Goal: Task Accomplishment & Management: Manage account settings

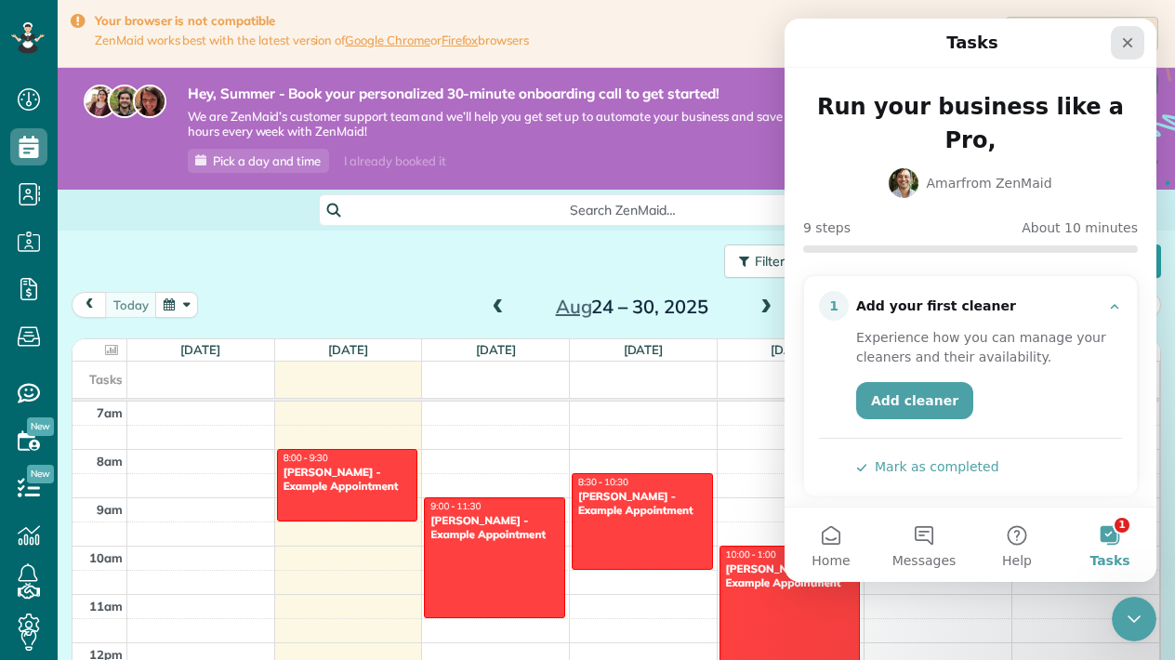
click at [1131, 43] on icon "Close" at bounding box center [1127, 42] width 15 height 15
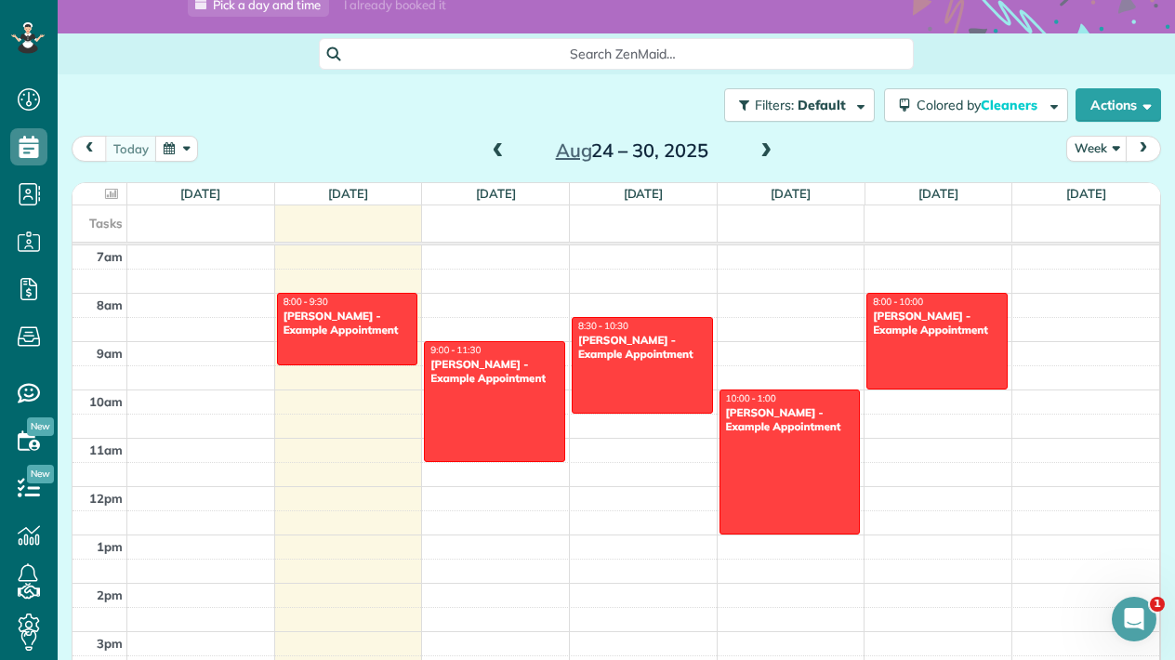
scroll to position [157, 0]
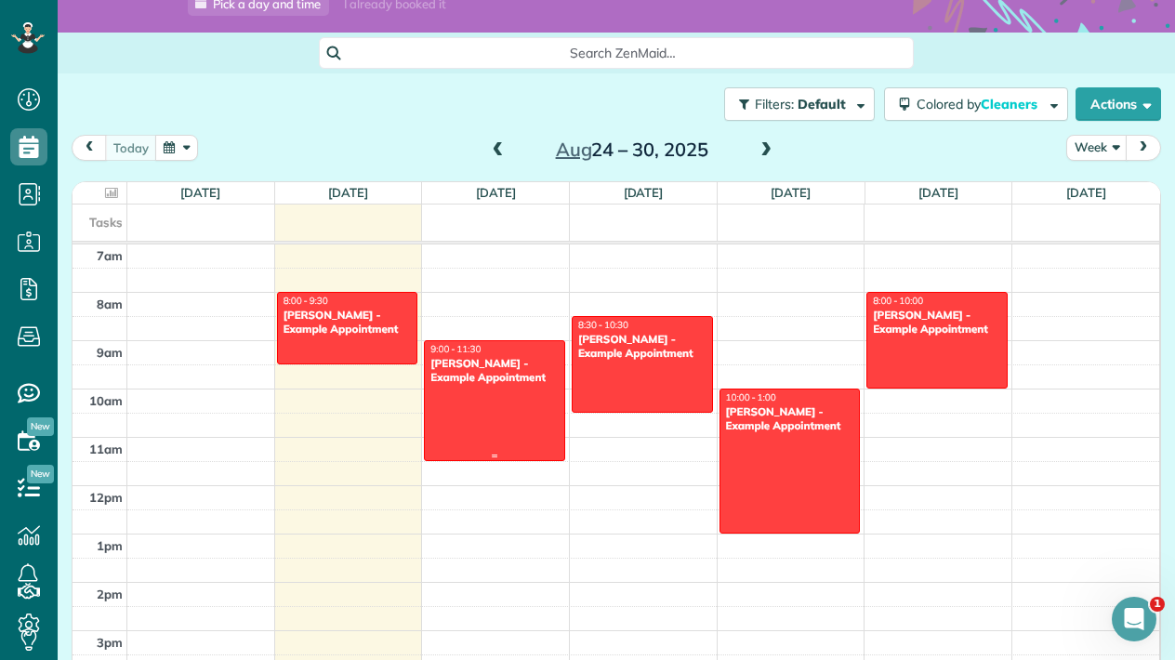
click at [496, 375] on div "Carolyn Arellano - Example Appointment" at bounding box center [494, 370] width 130 height 27
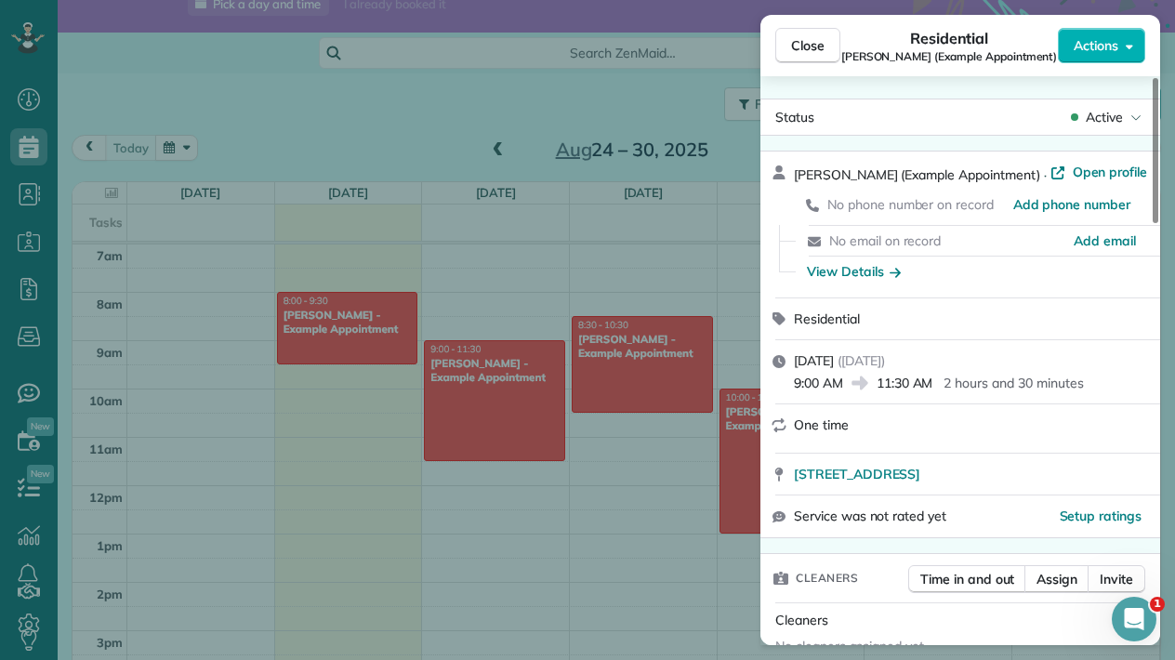
click at [499, 324] on div "Close Residential Carolyn Arellano (Example Appointment) Actions Status Active …" at bounding box center [587, 330] width 1175 height 660
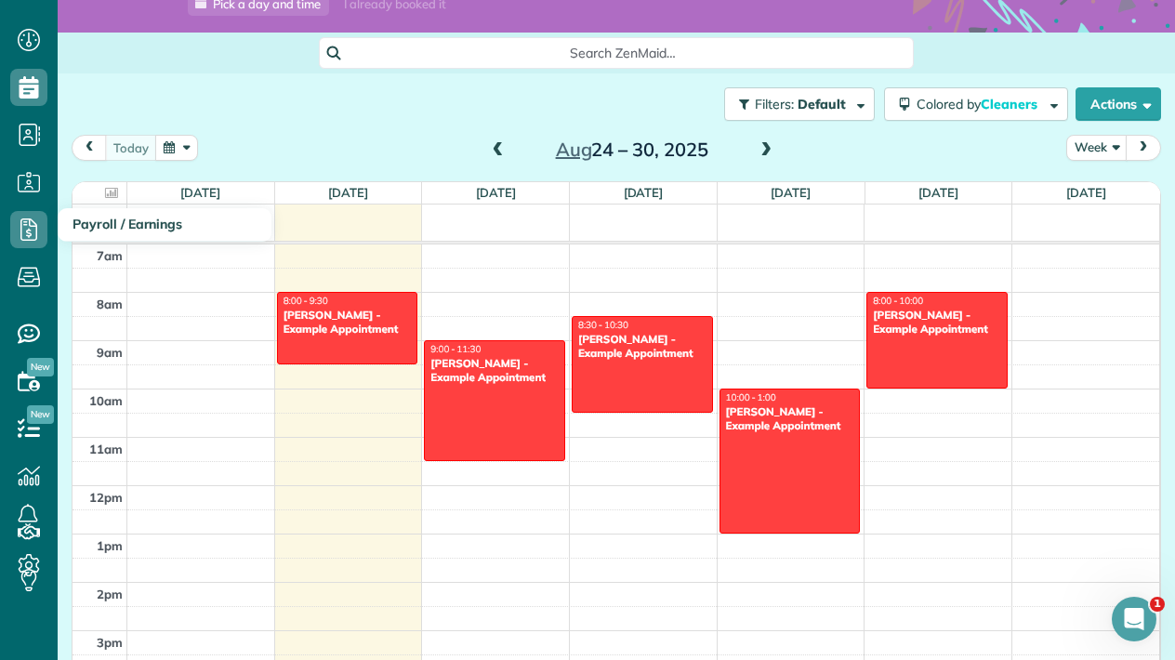
scroll to position [59, 0]
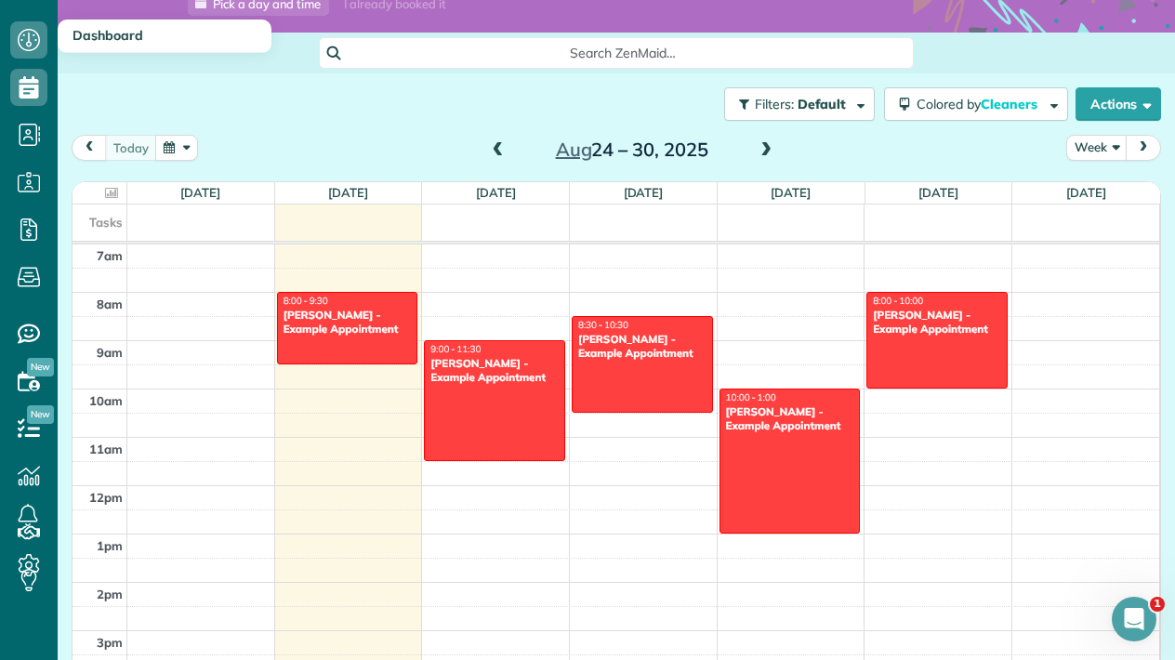
click at [47, 55] on link "Dashboard" at bounding box center [29, 40] width 58 height 47
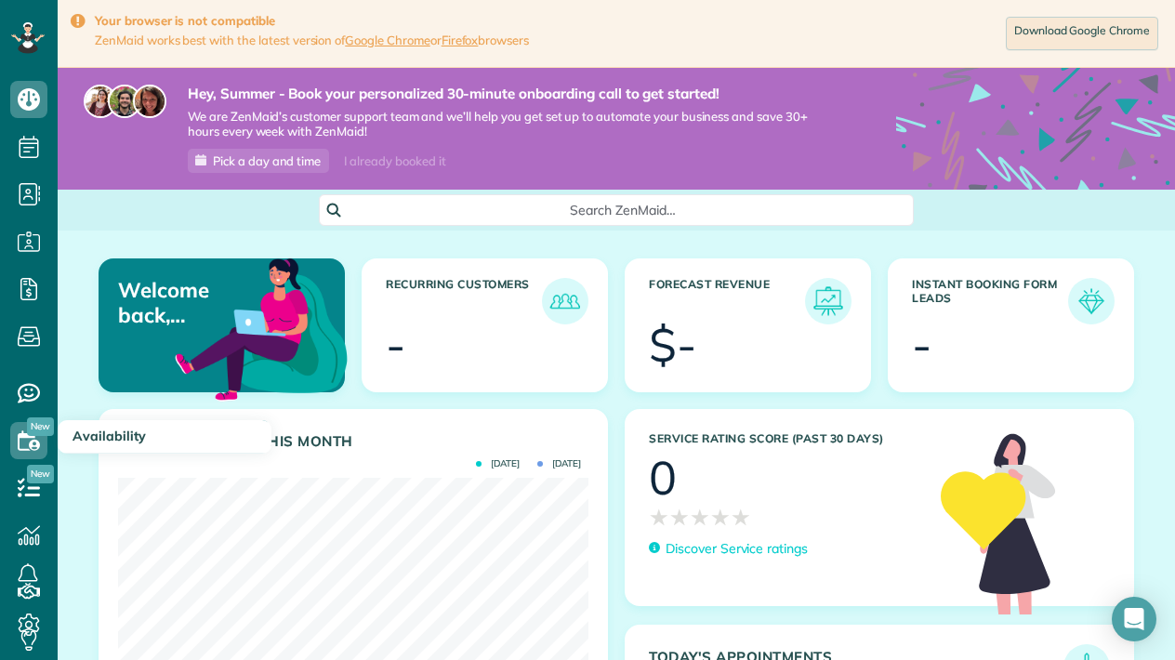
click at [34, 442] on icon at bounding box center [28, 440] width 37 height 37
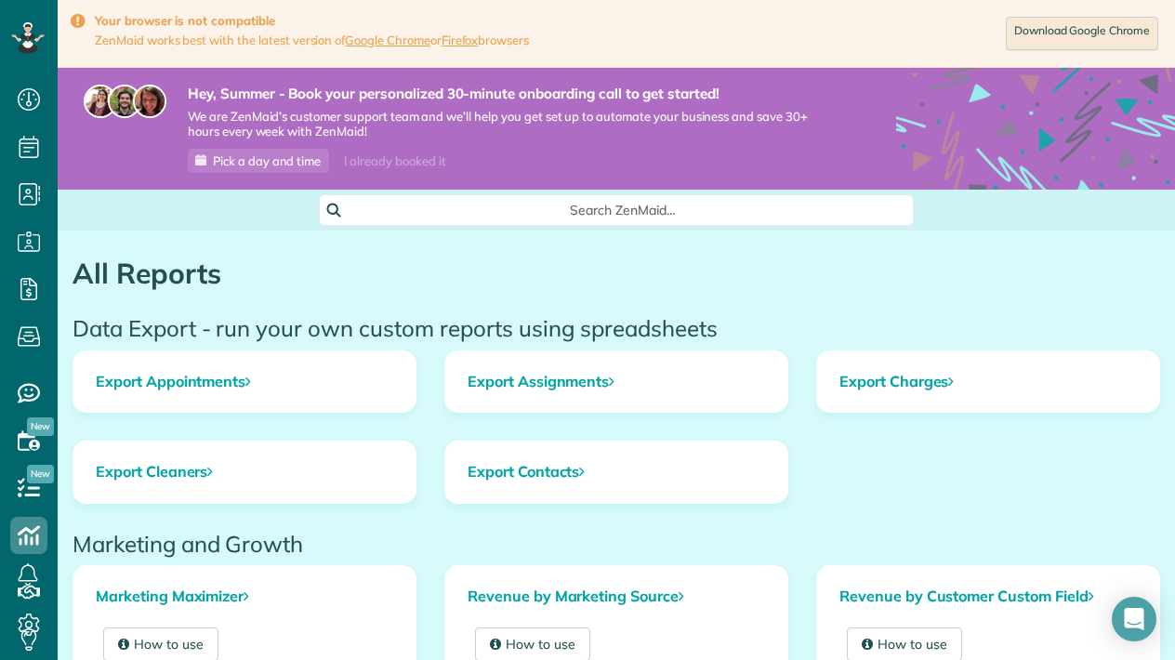
click at [23, 32] on icon at bounding box center [27, 38] width 33 height 32
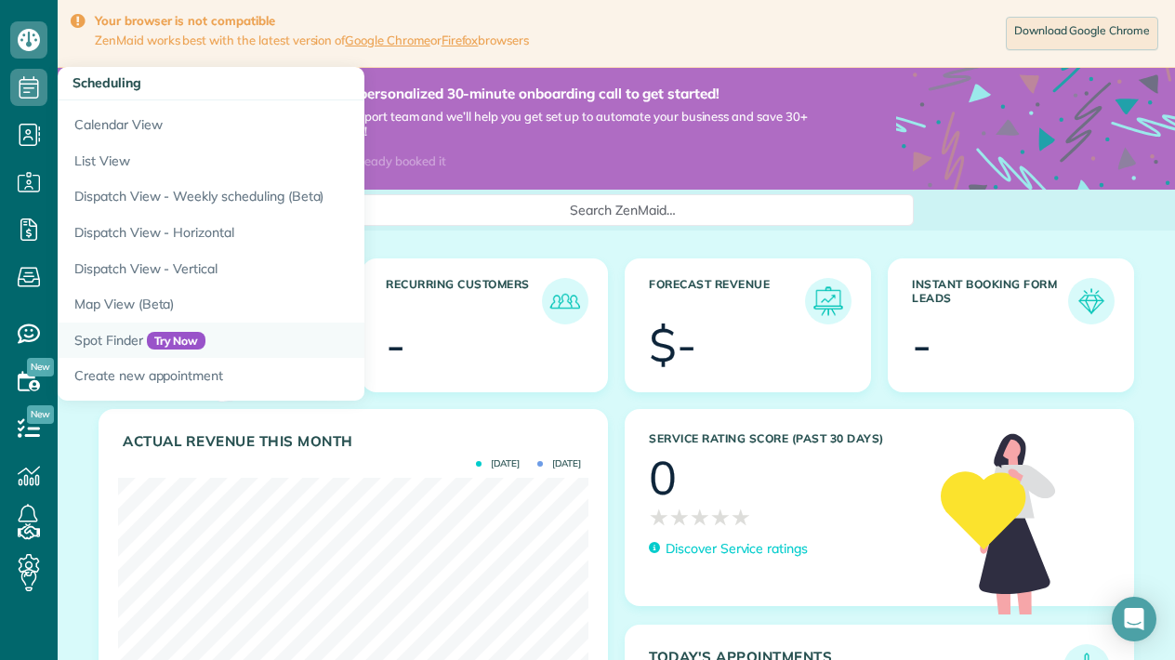
click at [112, 328] on link "Spot Finder Try Now" at bounding box center [290, 341] width 465 height 36
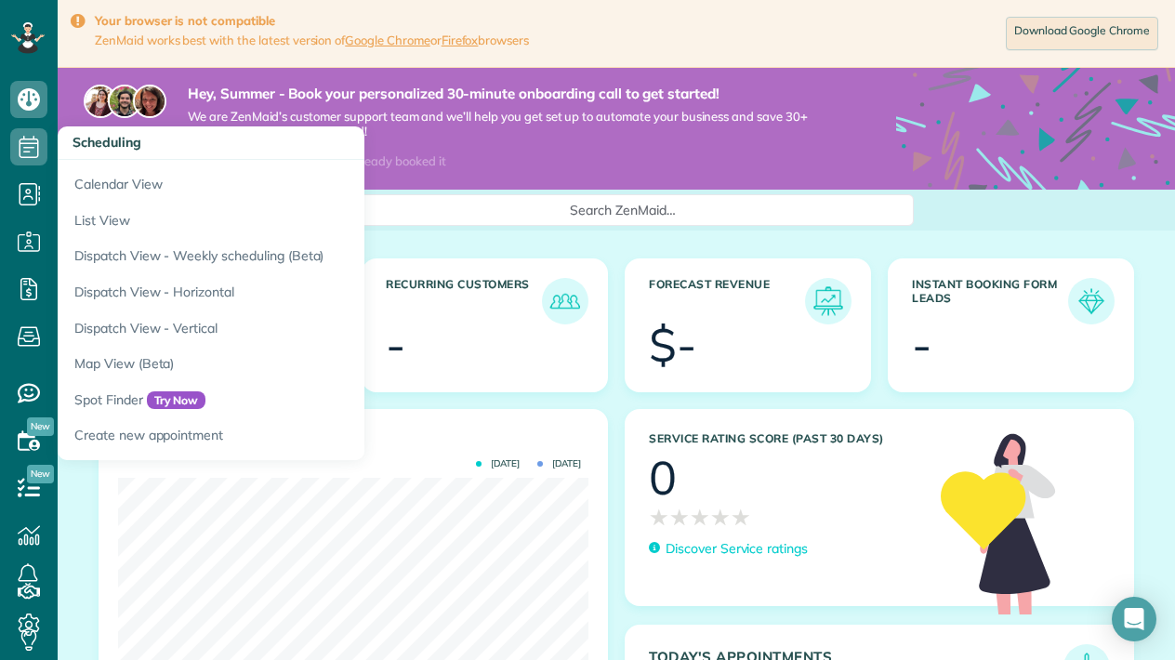
scroll to position [208, 470]
click at [27, 154] on icon at bounding box center [28, 146] width 37 height 37
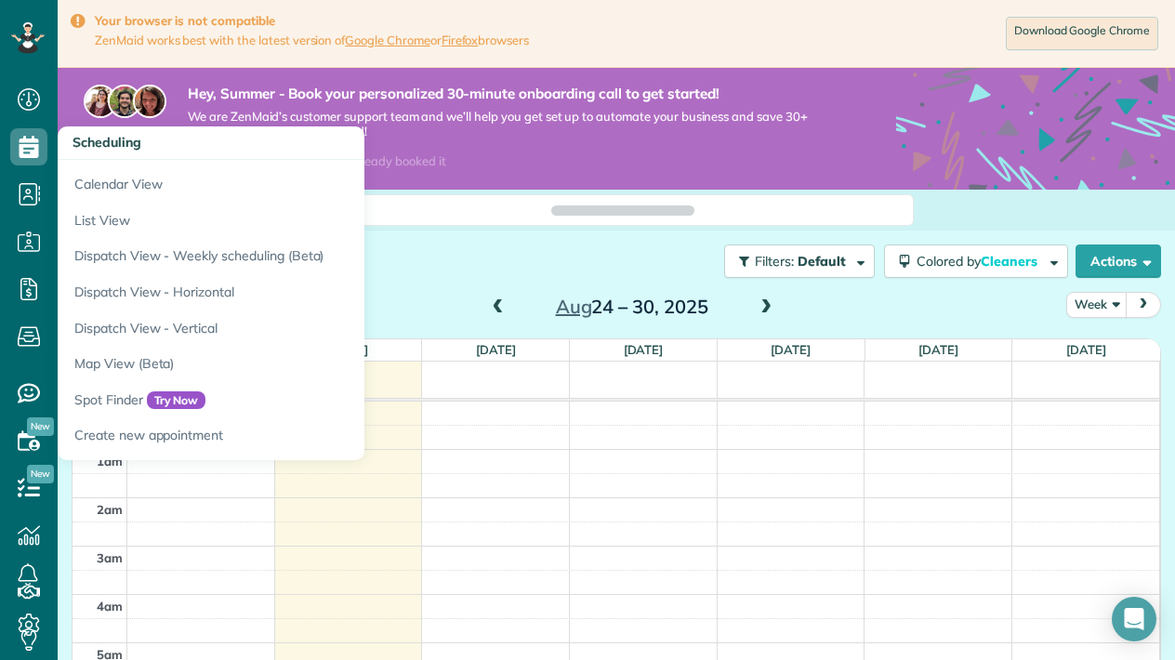
scroll to position [338, 0]
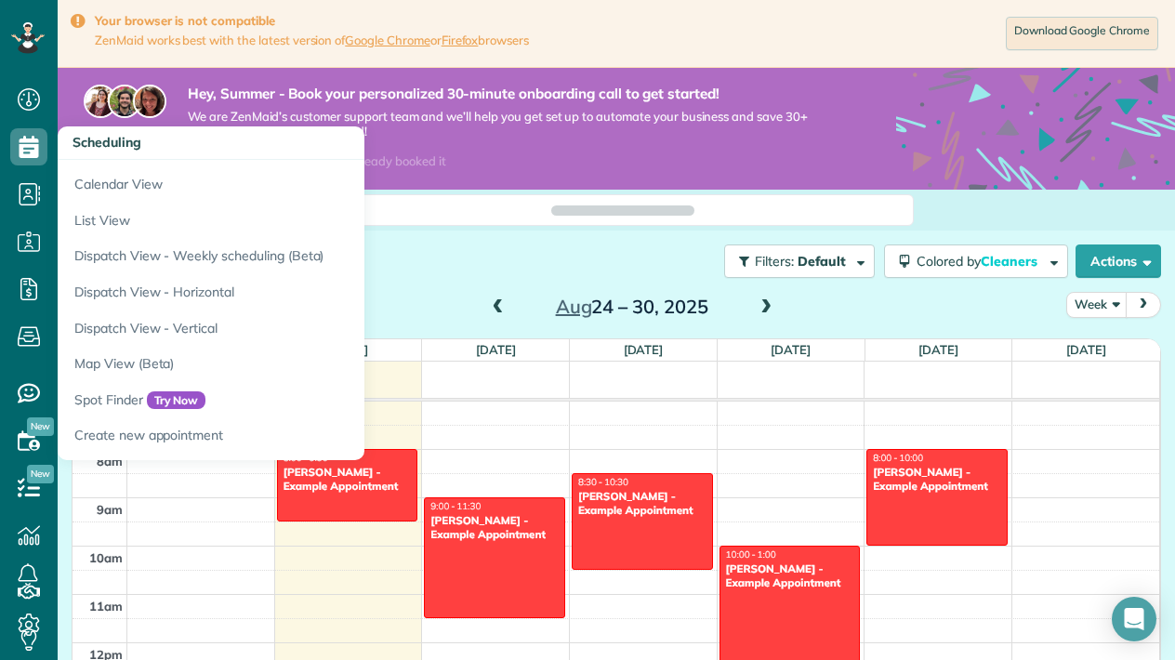
click at [434, 287] on div "Filters: Default Colored by Cleaners Color by Cleaner Color by Team Color by St…" at bounding box center [616, 261] width 1117 height 61
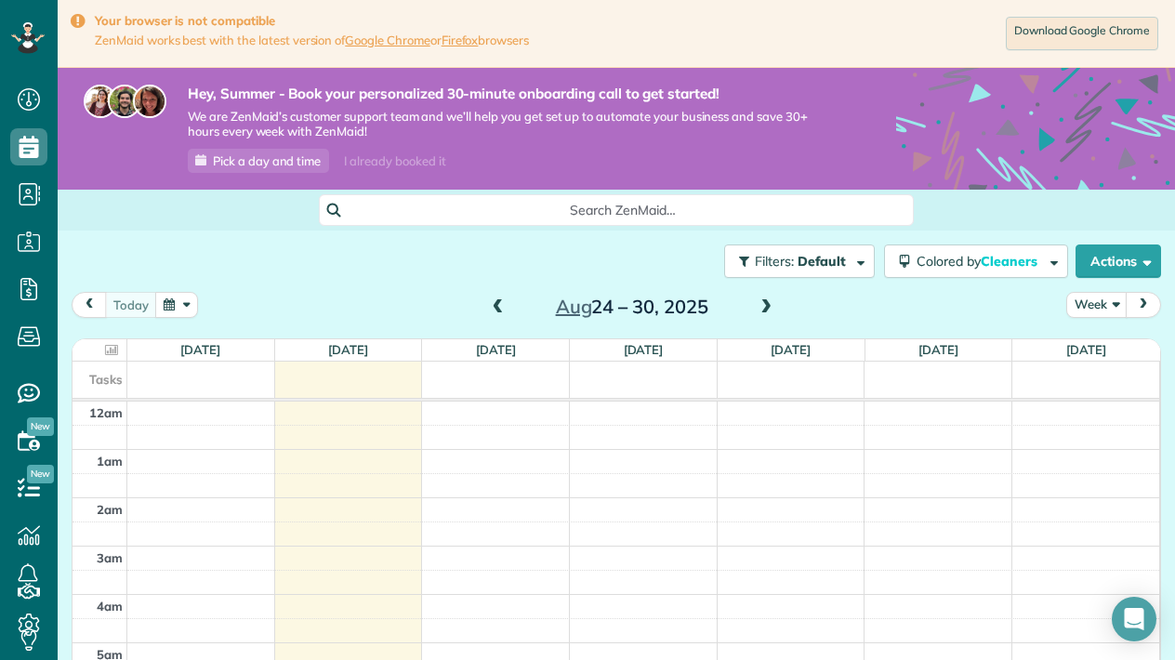
scroll to position [0, 0]
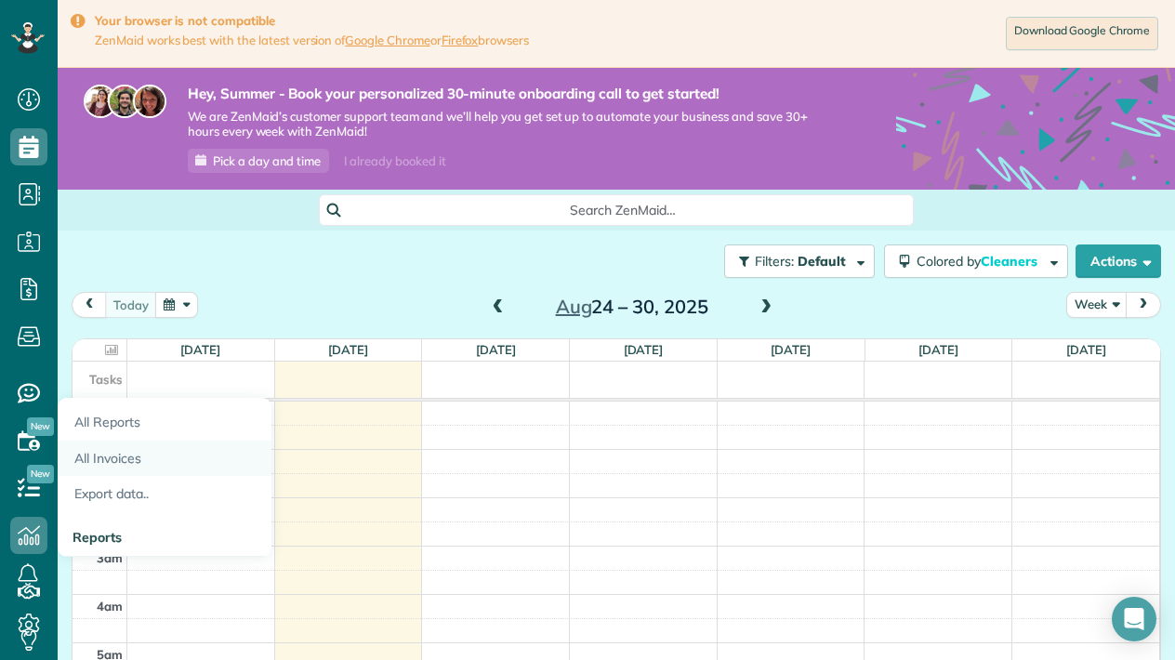
click at [91, 468] on link "All Invoices" at bounding box center [165, 459] width 214 height 36
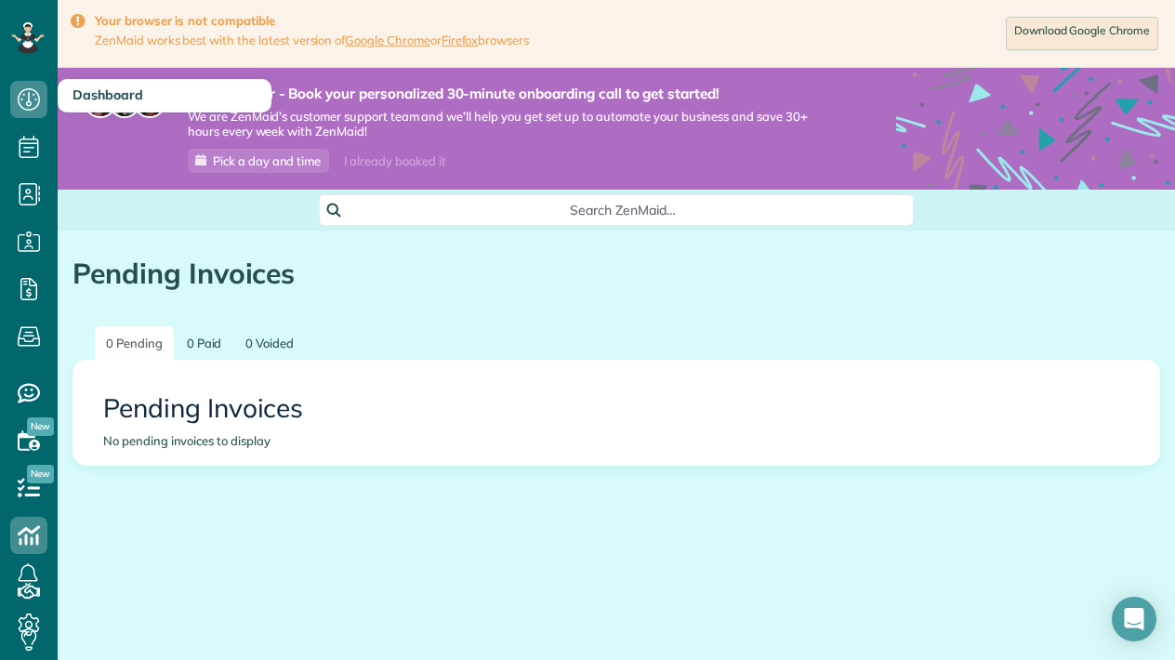
click at [32, 96] on icon at bounding box center [28, 99] width 37 height 37
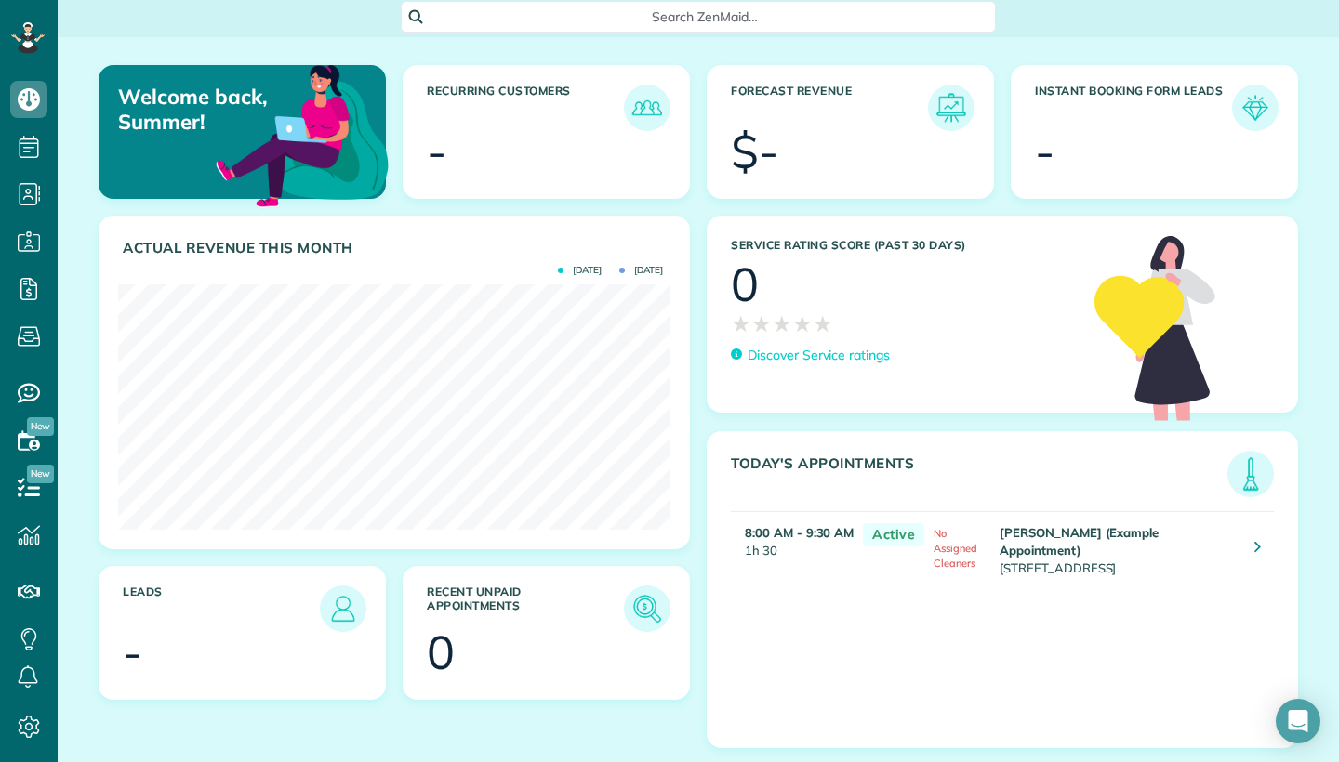
click at [1174, 480] on img at bounding box center [1250, 474] width 43 height 43
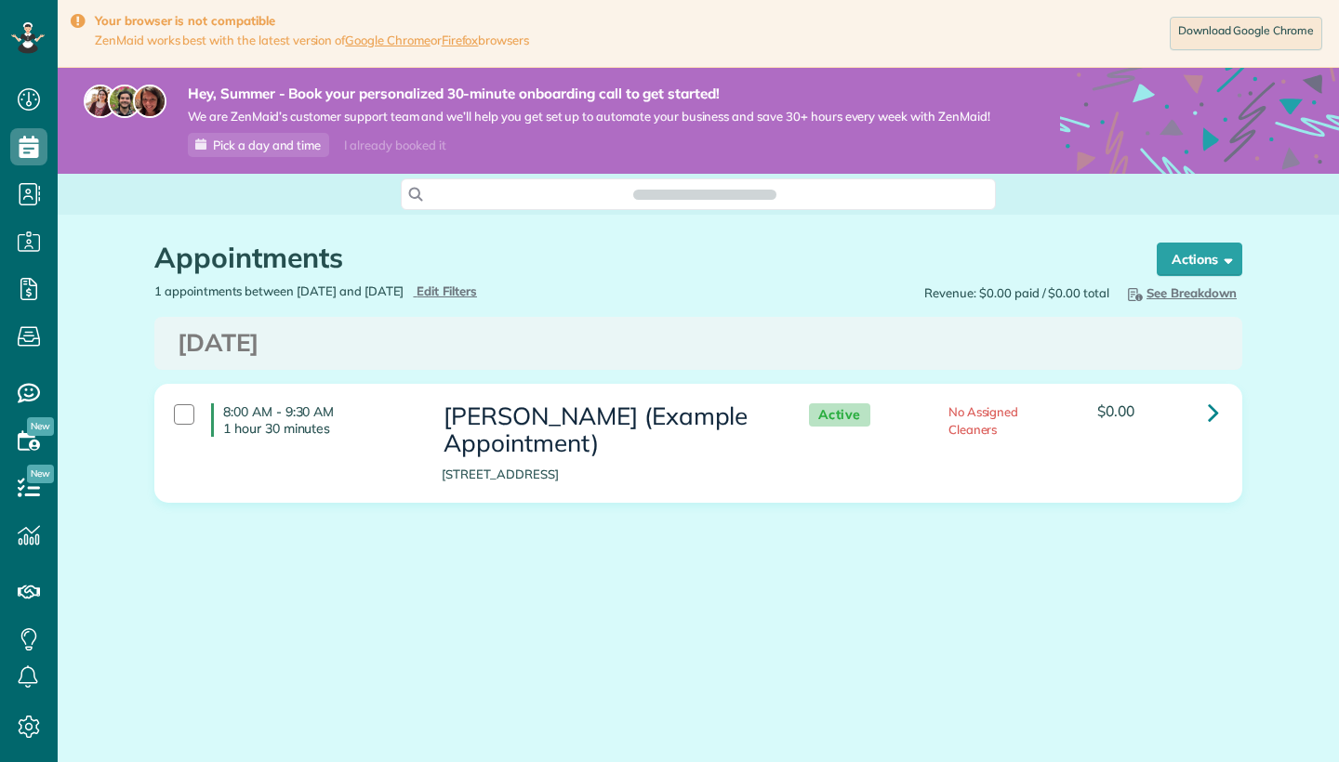
click at [1214, 406] on icon at bounding box center [1213, 412] width 11 height 33
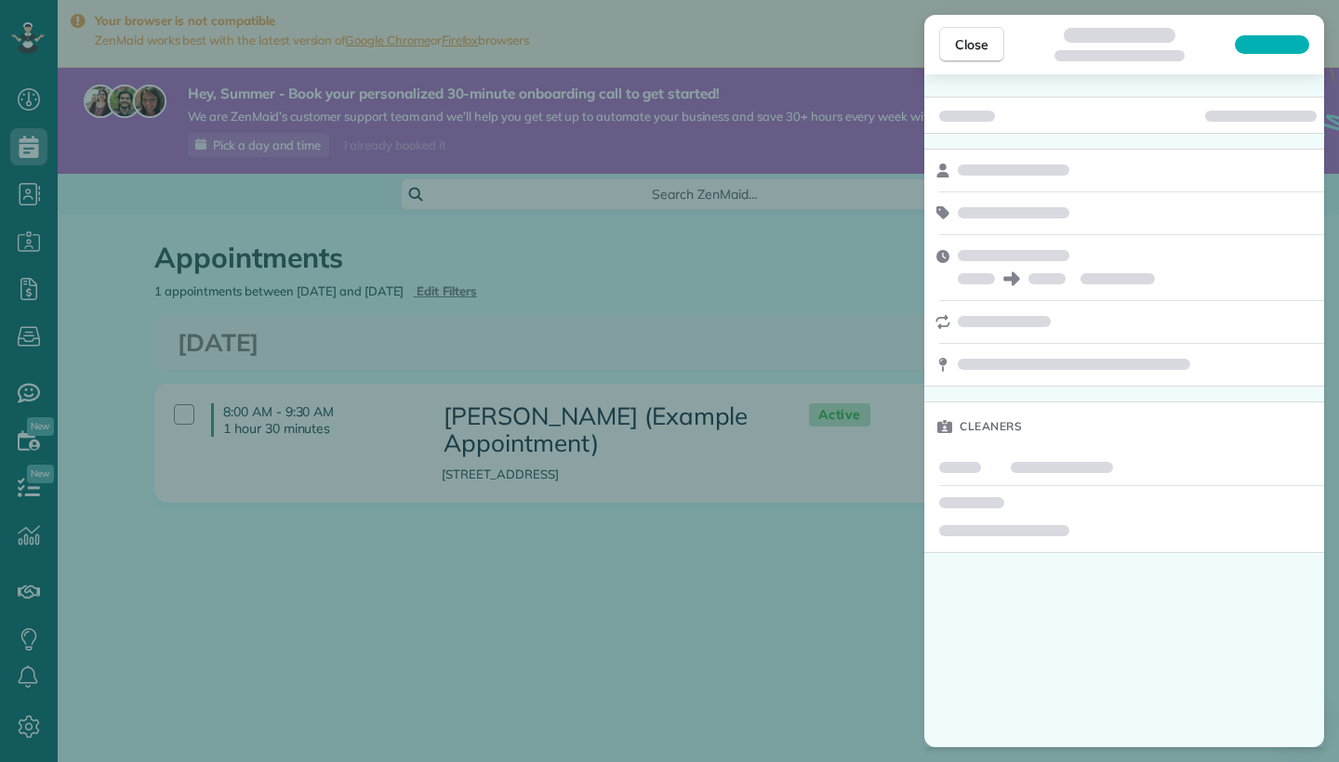
scroll to position [8, 8]
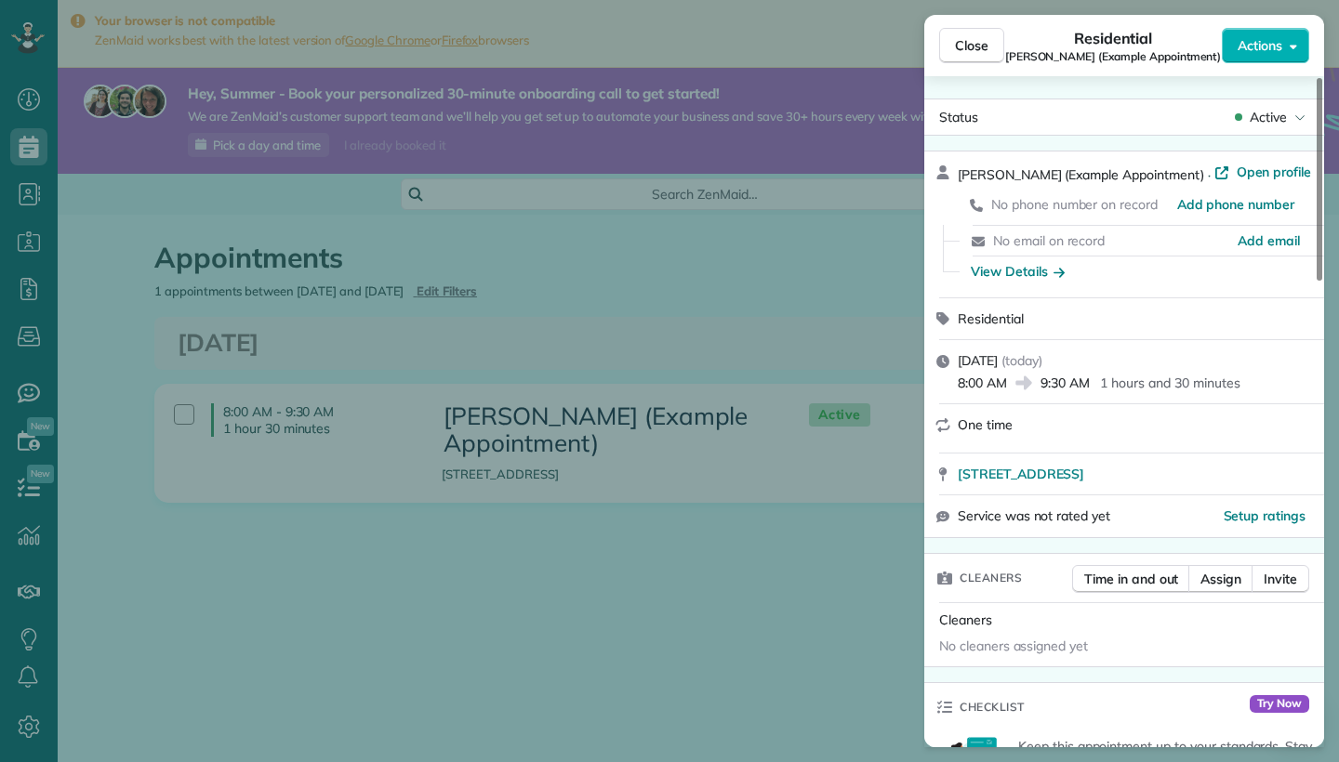
click at [863, 342] on div "Close Residential Debbie Sardone (Example Appointment) Actions Status Active De…" at bounding box center [669, 381] width 1339 height 762
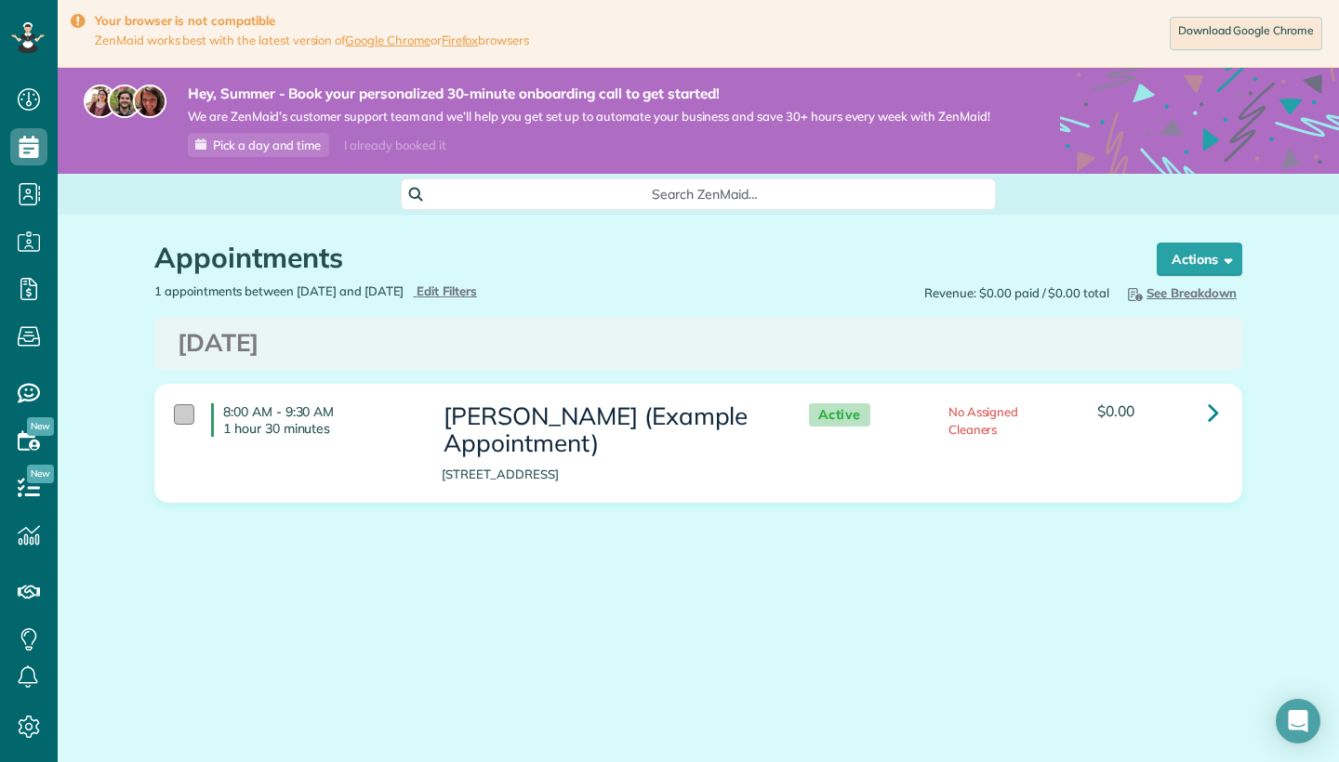
click at [186, 416] on div at bounding box center [184, 414] width 20 height 20
click at [1197, 254] on strong "Bulk Actions" at bounding box center [1175, 259] width 78 height 17
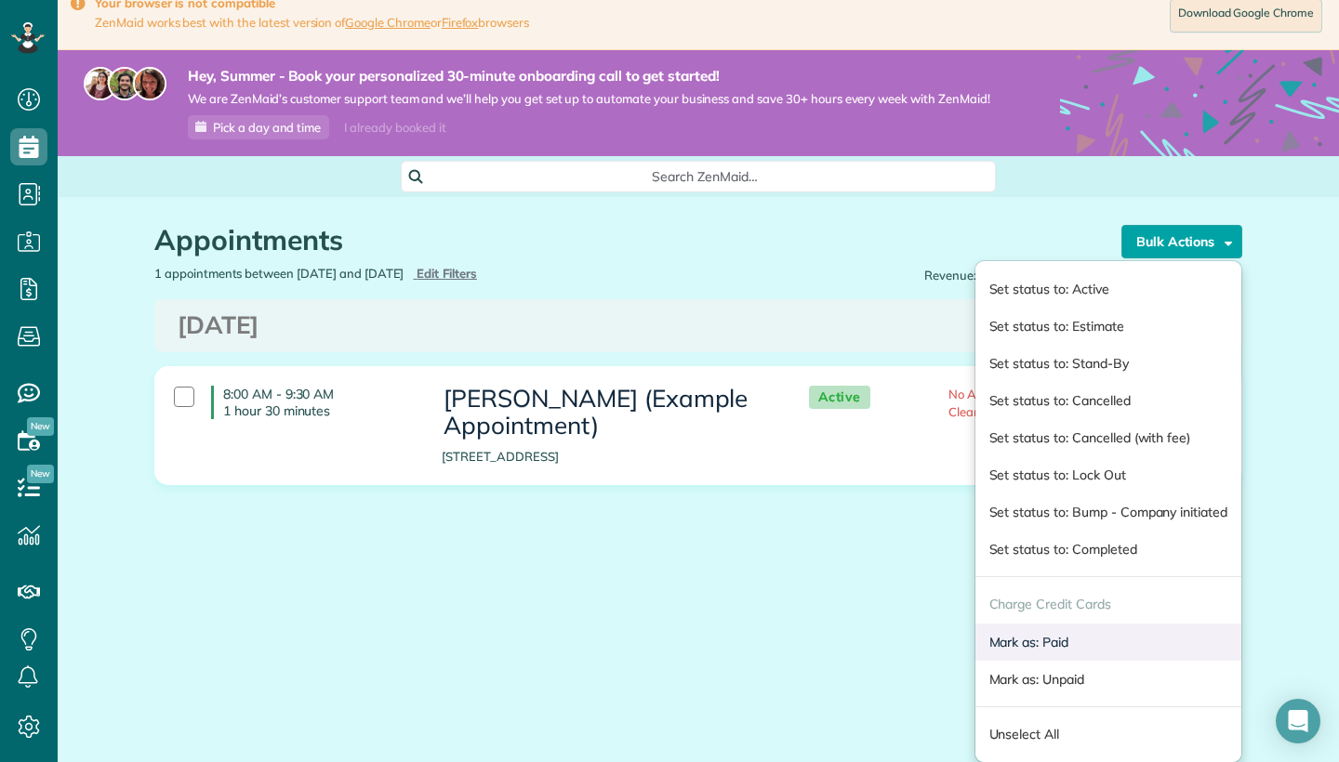
scroll to position [17, 0]
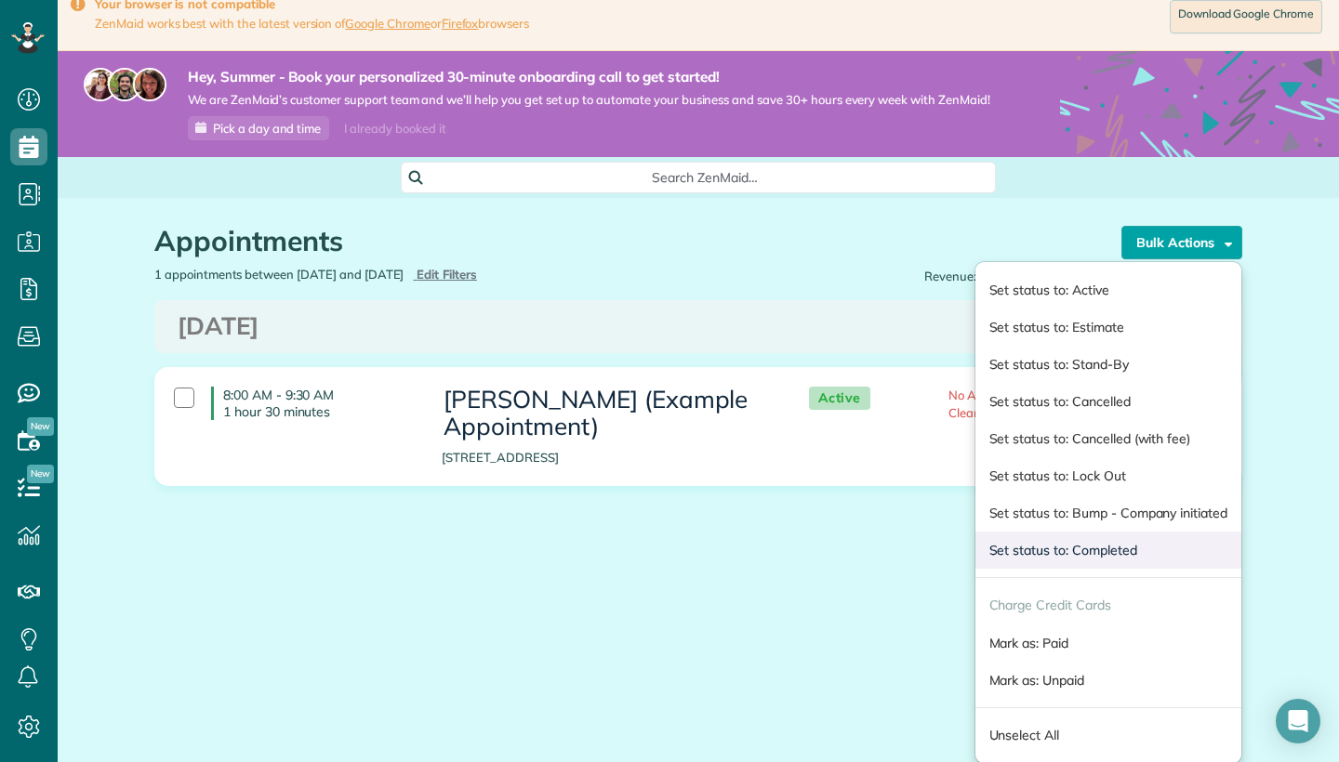
click at [1090, 543] on link "Set status to: Completed" at bounding box center [1108, 550] width 266 height 37
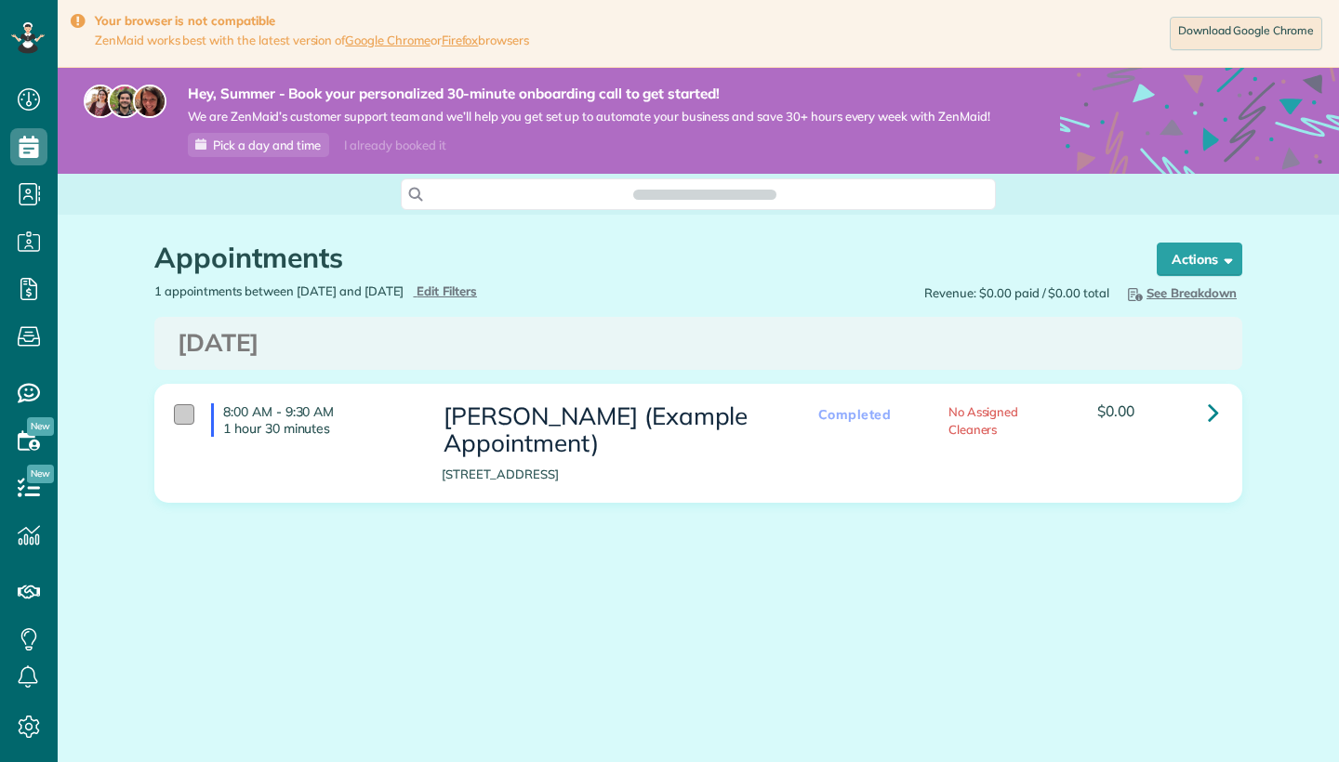
click at [168, 411] on div "8:00 AM - 9:30 AM 1 hour 30 minutes" at bounding box center [294, 420] width 268 height 52
click at [178, 410] on div at bounding box center [184, 414] width 20 height 20
click at [1219, 259] on span at bounding box center [1225, 259] width 14 height 14
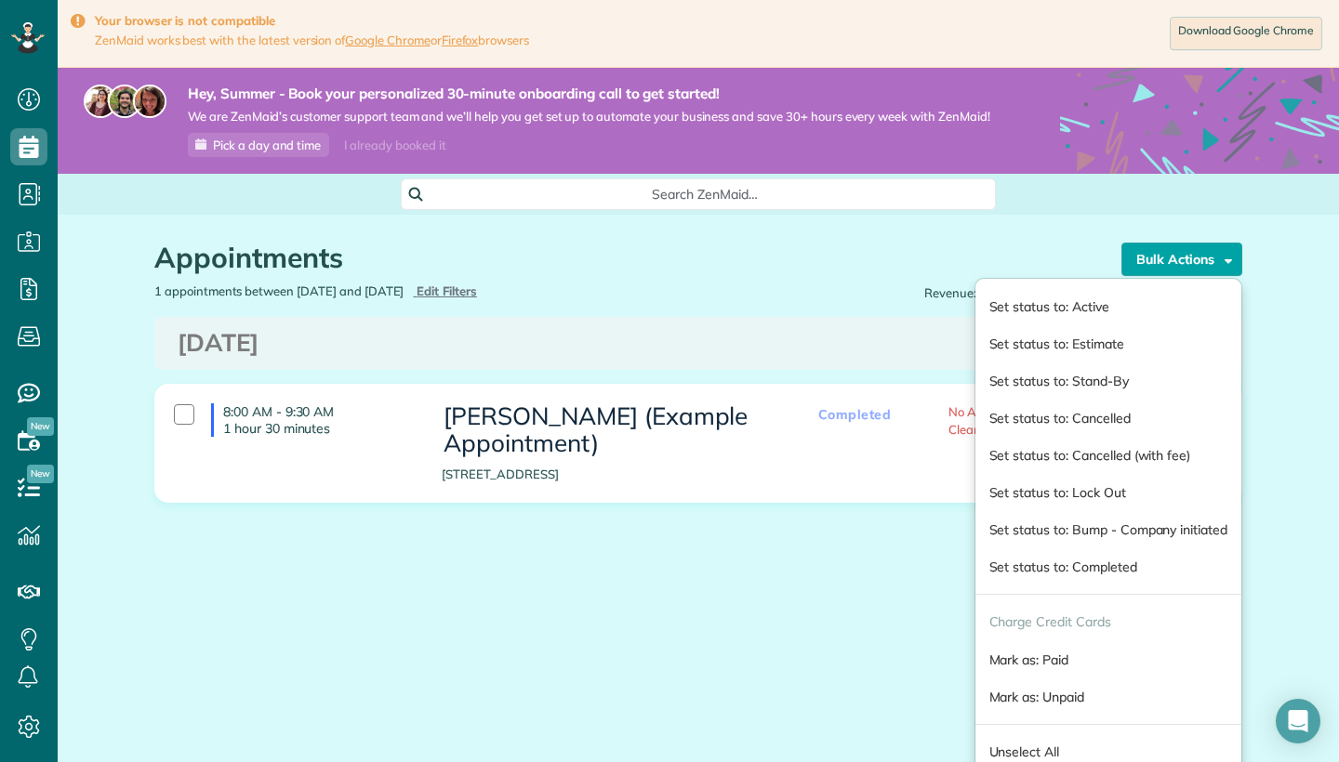
click at [1300, 459] on div "Appointments Schedule Changes Actions Create Appointment Create Task Clock In/O…" at bounding box center [698, 429] width 1281 height 428
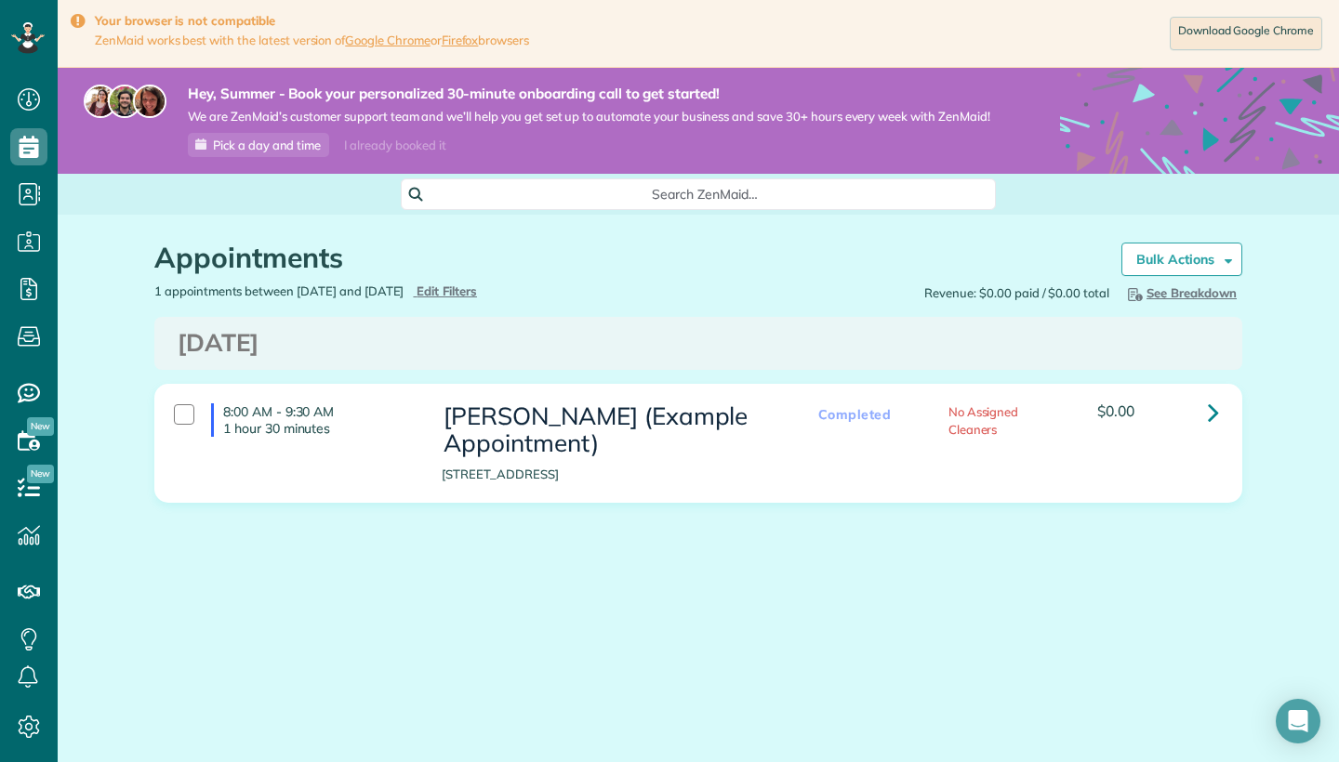
click at [1220, 419] on link at bounding box center [1212, 412] width 37 height 37
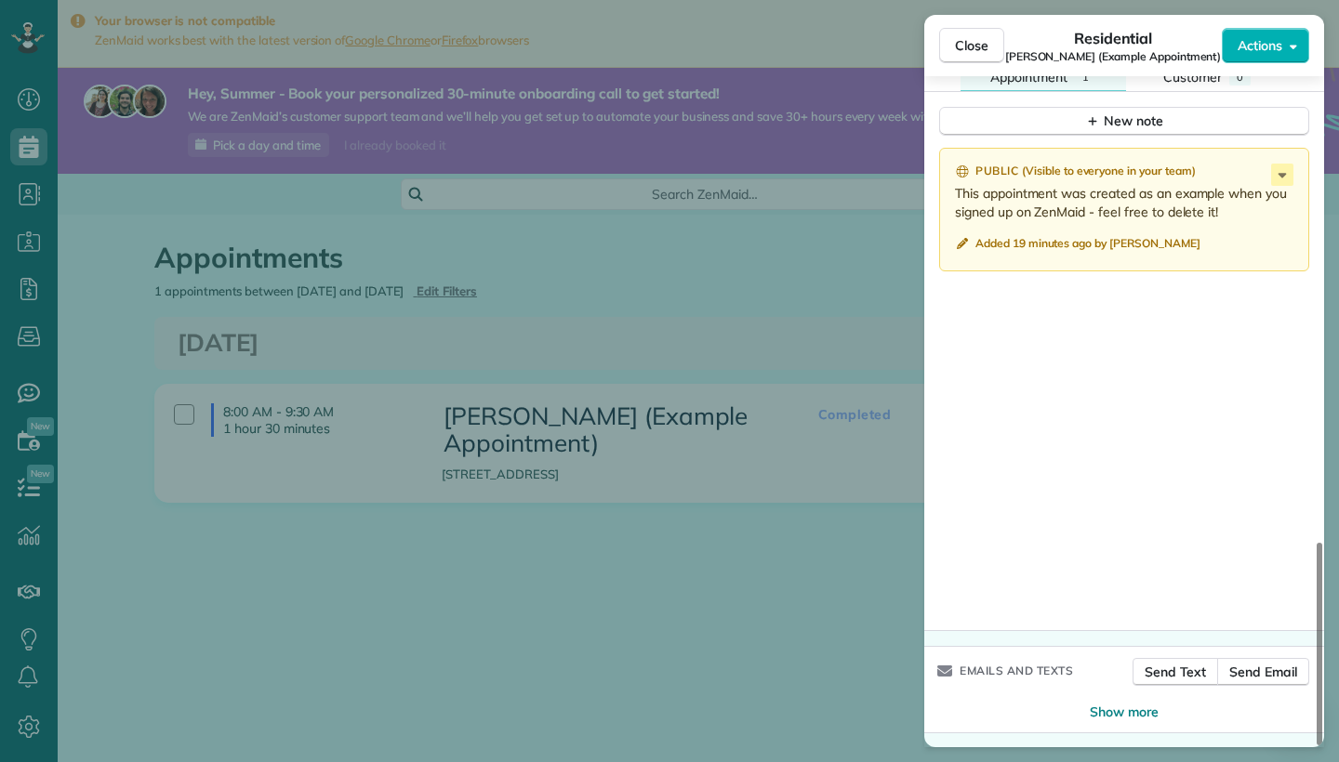
scroll to position [1540, 0]
click at [1243, 52] on span "Actions" at bounding box center [1259, 45] width 45 height 19
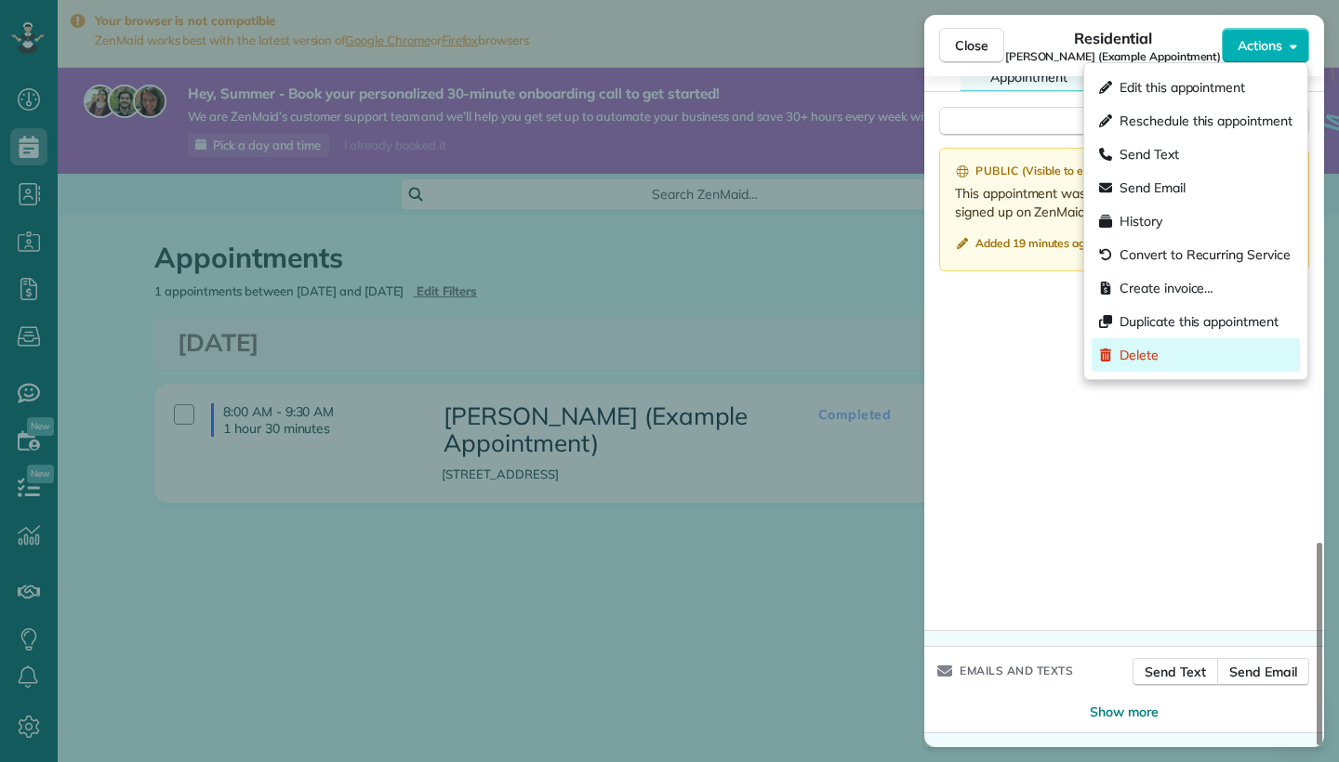
click at [1179, 347] on div "Delete" at bounding box center [1195, 354] width 208 height 33
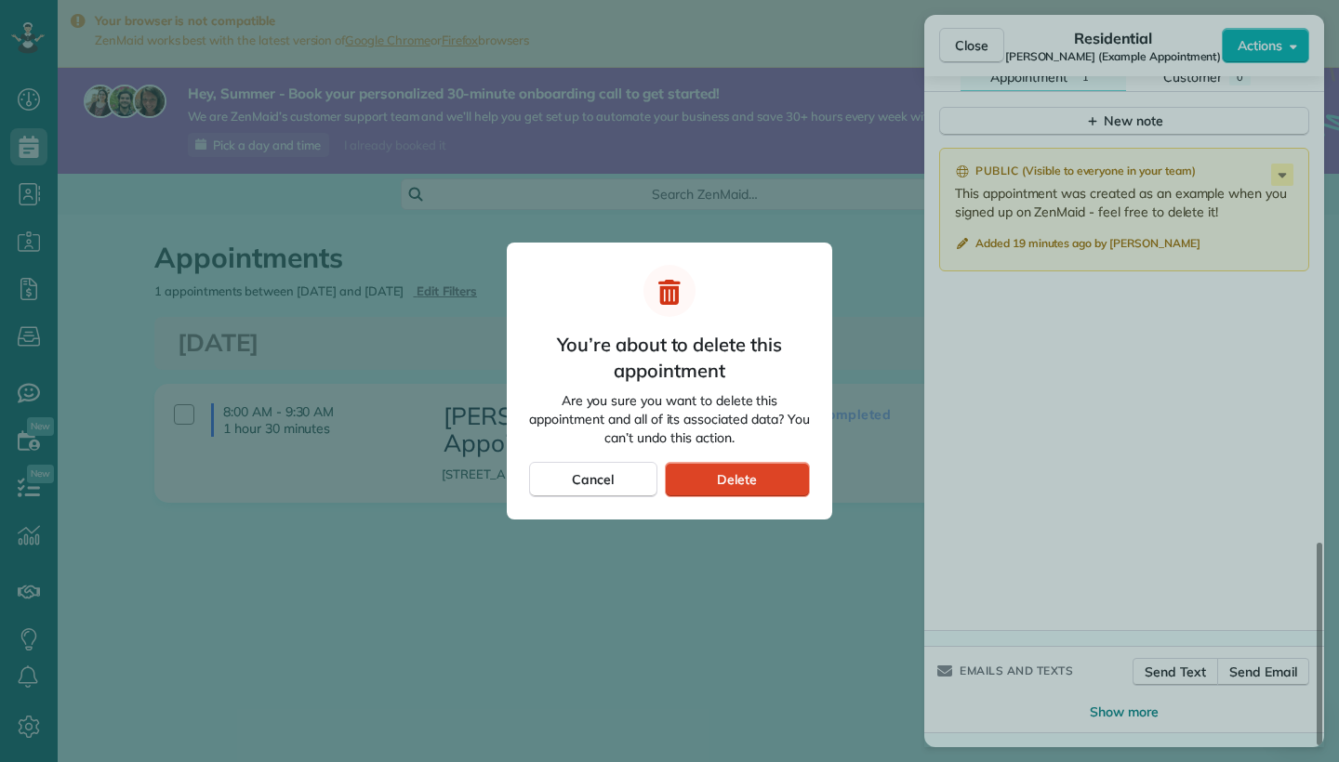
click at [801, 479] on div "Delete" at bounding box center [737, 479] width 145 height 35
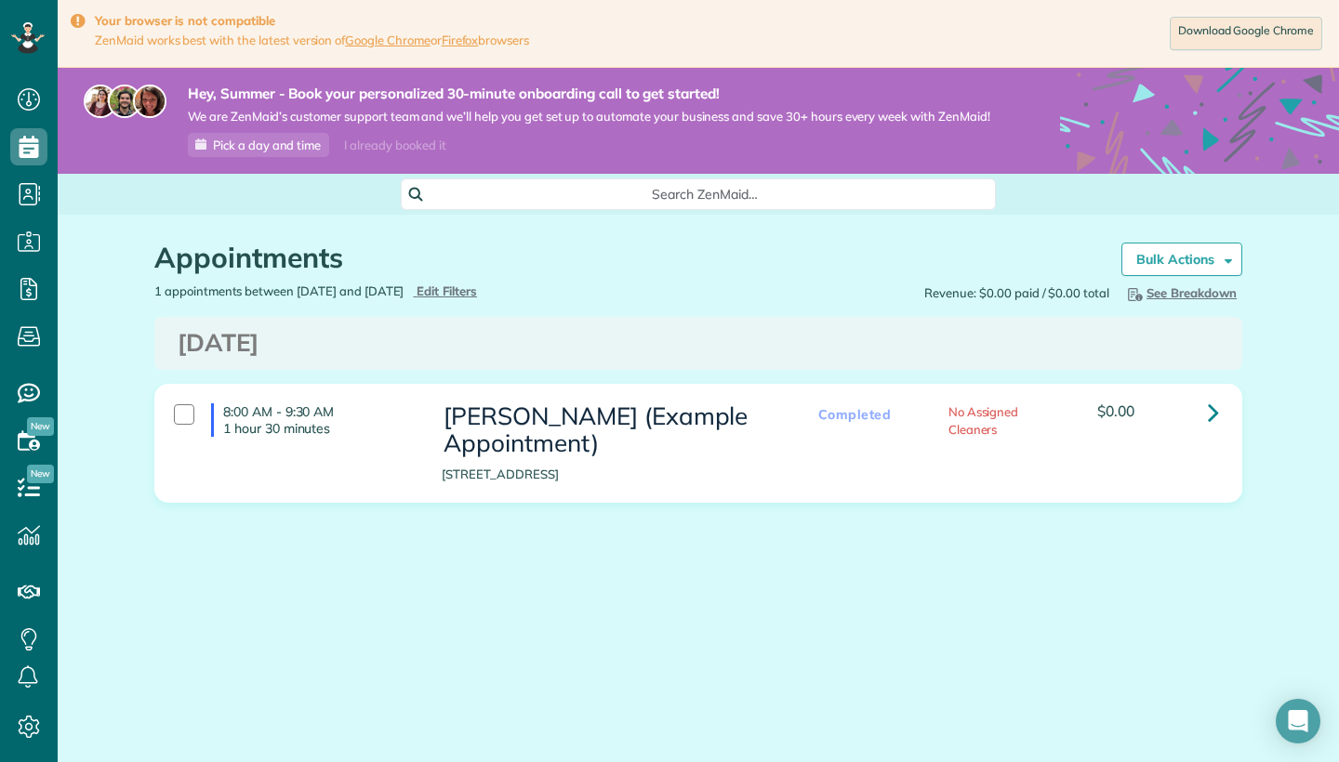
click at [365, 143] on div "I already booked it" at bounding box center [395, 145] width 124 height 23
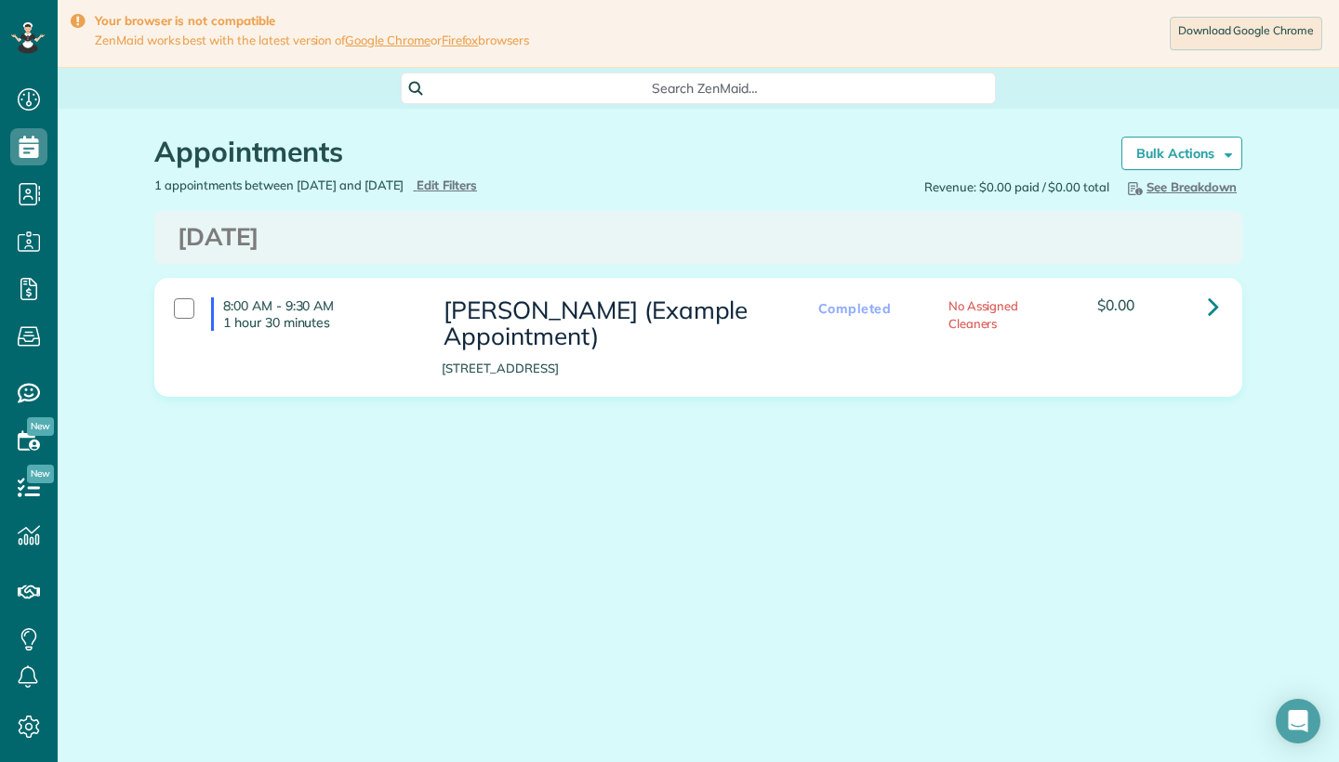
click at [36, 42] on icon at bounding box center [27, 38] width 33 height 32
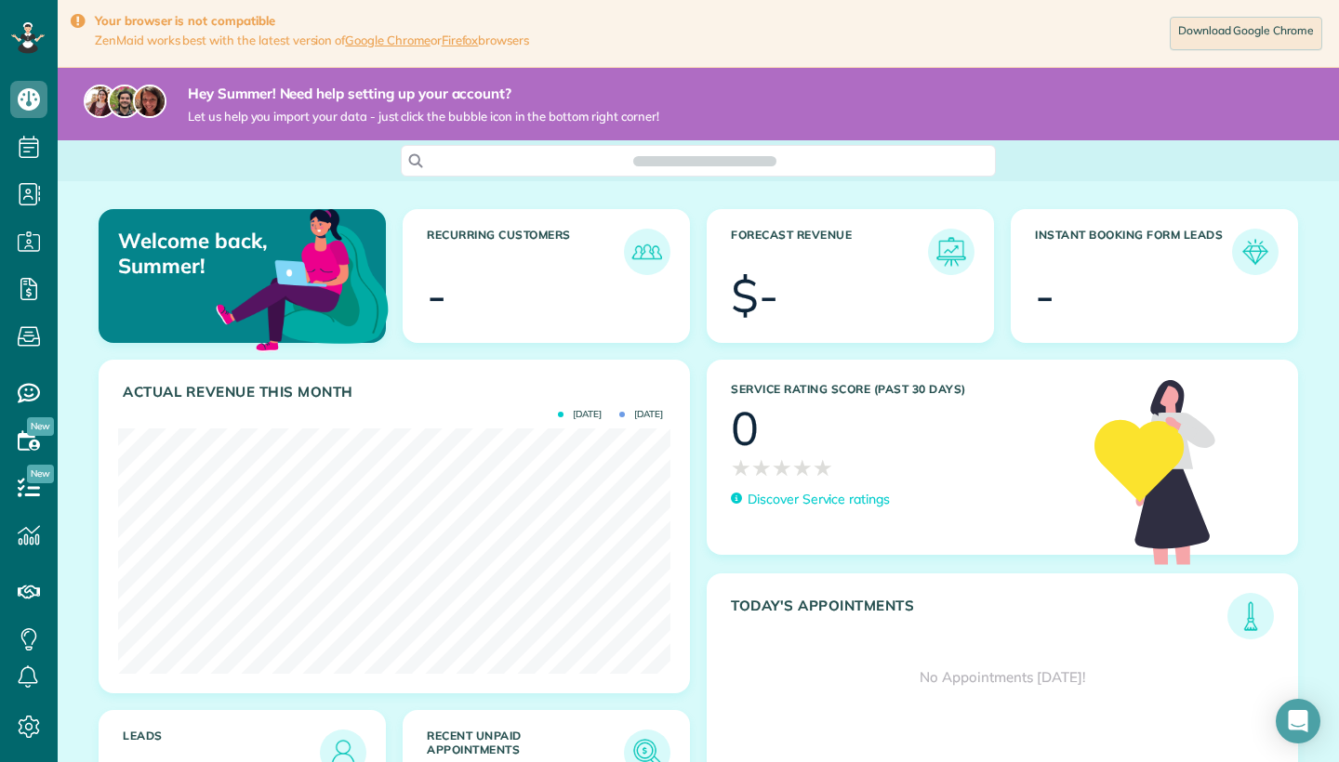
scroll to position [245, 552]
click at [1289, 701] on body "Dashboard Scheduling Calendar View List View Dispatch View - Weekly scheduling …" at bounding box center [669, 381] width 1339 height 762
